Goal: Task Accomplishment & Management: Manage account settings

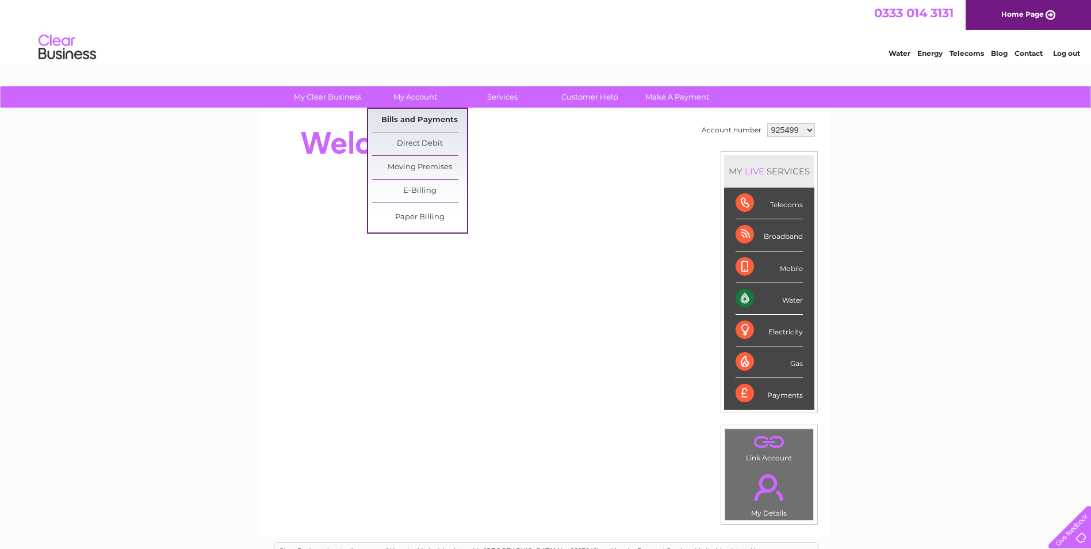
click at [414, 119] on link "Bills and Payments" at bounding box center [419, 120] width 95 height 23
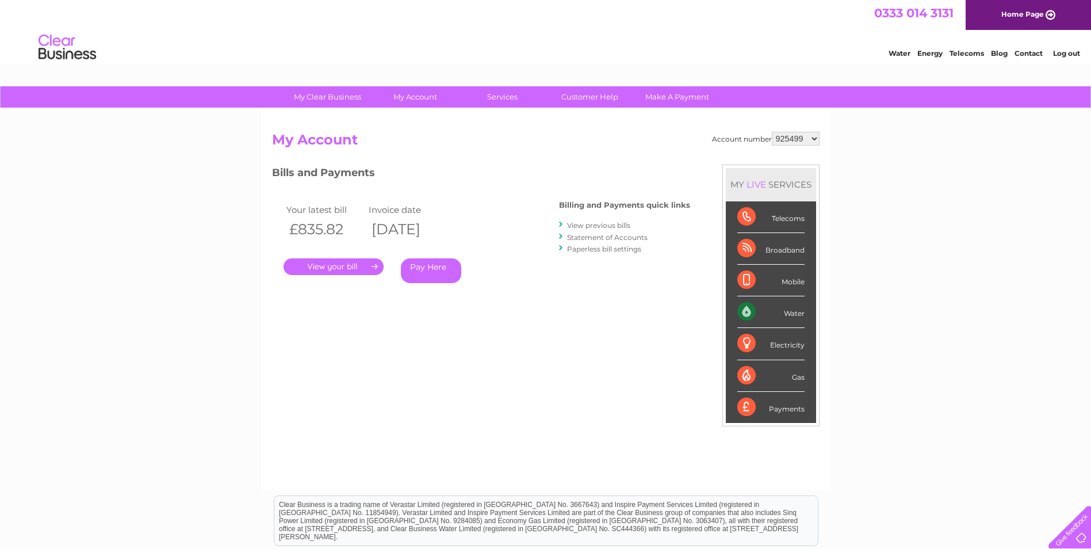
click at [337, 262] on link "." at bounding box center [334, 266] width 100 height 17
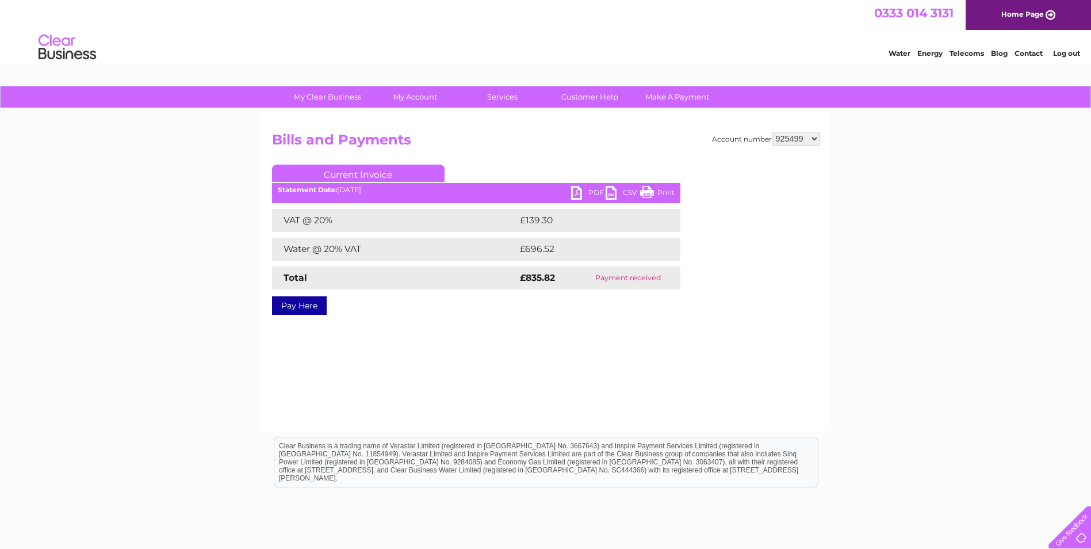
drag, startPoint x: 651, startPoint y: 188, endPoint x: 75, endPoint y: 55, distance: 591.2
click at [651, 188] on link "Print" at bounding box center [657, 194] width 35 height 17
click at [814, 138] on select "925499 2003830" at bounding box center [796, 139] width 48 height 14
select select "2003830"
click at [772, 132] on select "925499 2003830" at bounding box center [796, 139] width 48 height 14
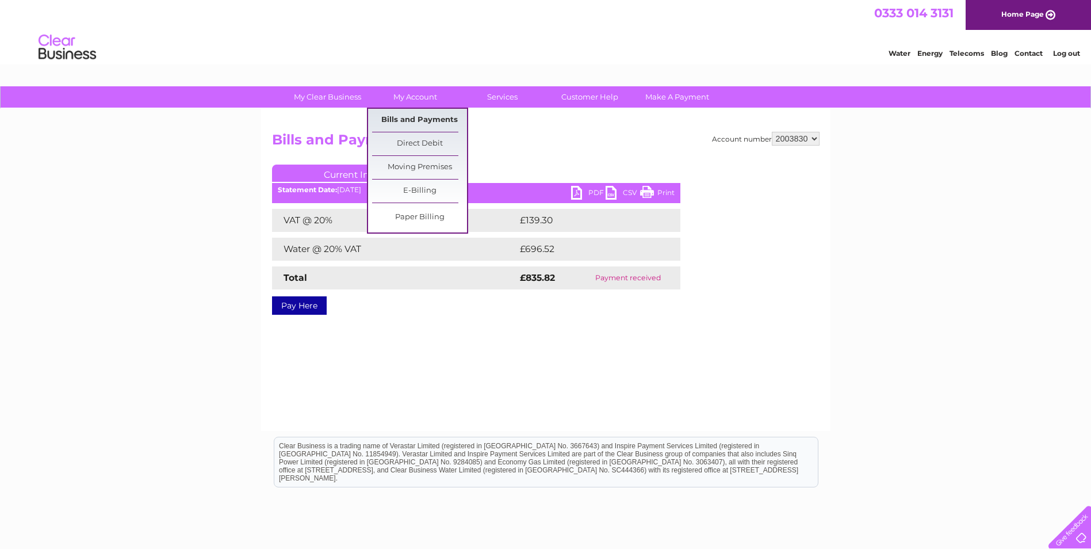
click at [411, 116] on link "Bills and Payments" at bounding box center [419, 120] width 95 height 23
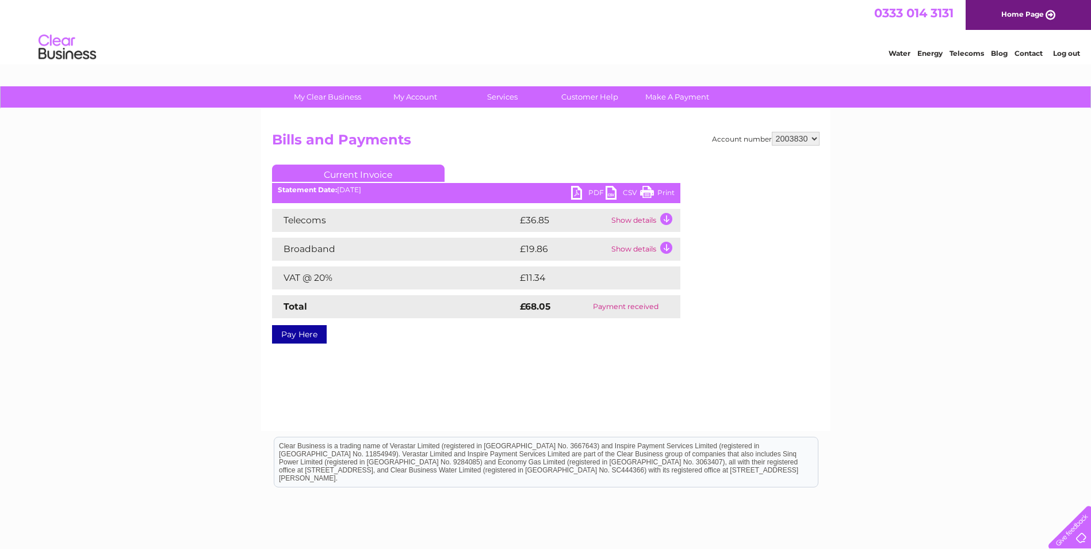
drag, startPoint x: 650, startPoint y: 192, endPoint x: 81, endPoint y: 56, distance: 585.0
click at [650, 192] on link "Print" at bounding box center [657, 194] width 35 height 17
